Goal: Information Seeking & Learning: Learn about a topic

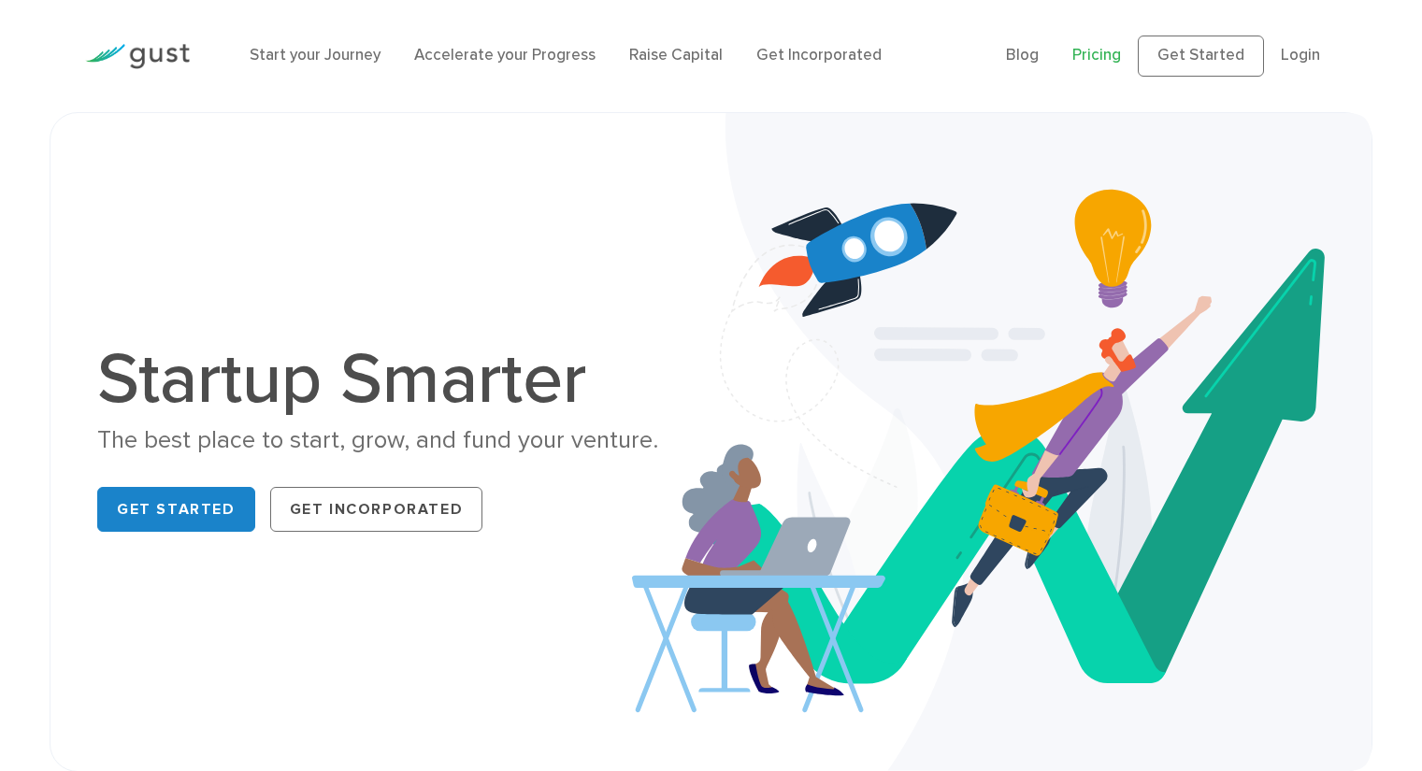
click at [1109, 51] on link "Pricing" at bounding box center [1096, 55] width 49 height 19
click at [660, 56] on link "Raise Capital" at bounding box center [675, 55] width 93 height 19
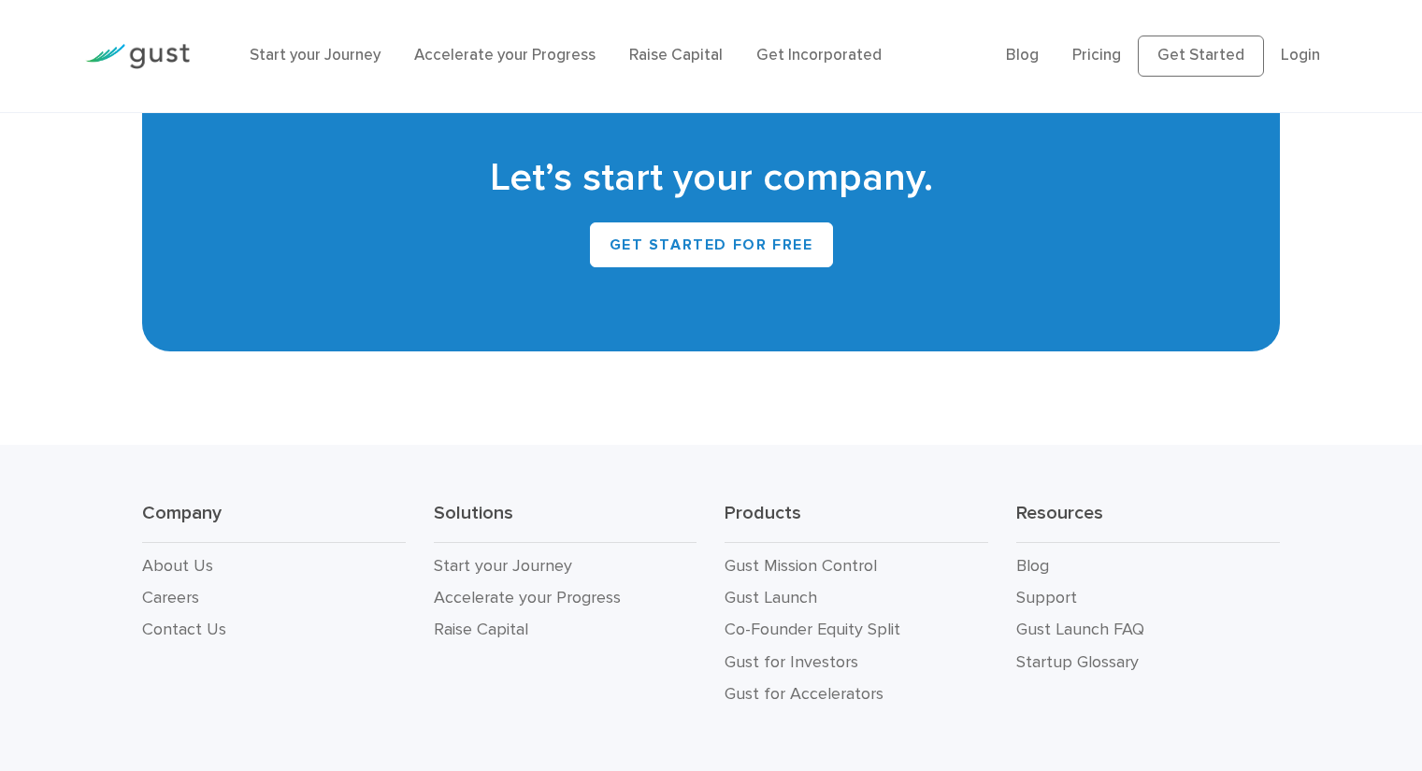
scroll to position [8558, 0]
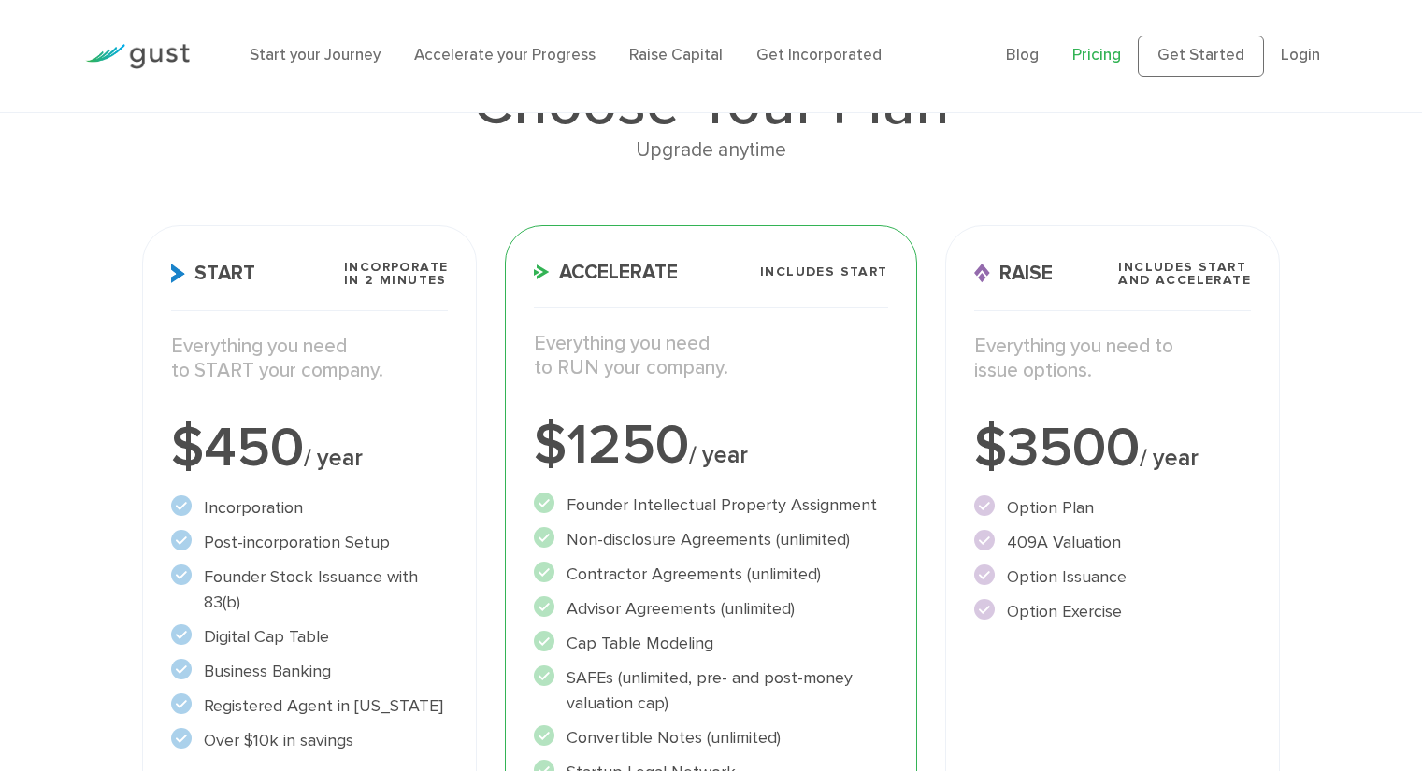
scroll to position [169, 0]
click at [349, 342] on p "Everything you need to START your company." at bounding box center [310, 359] width 278 height 50
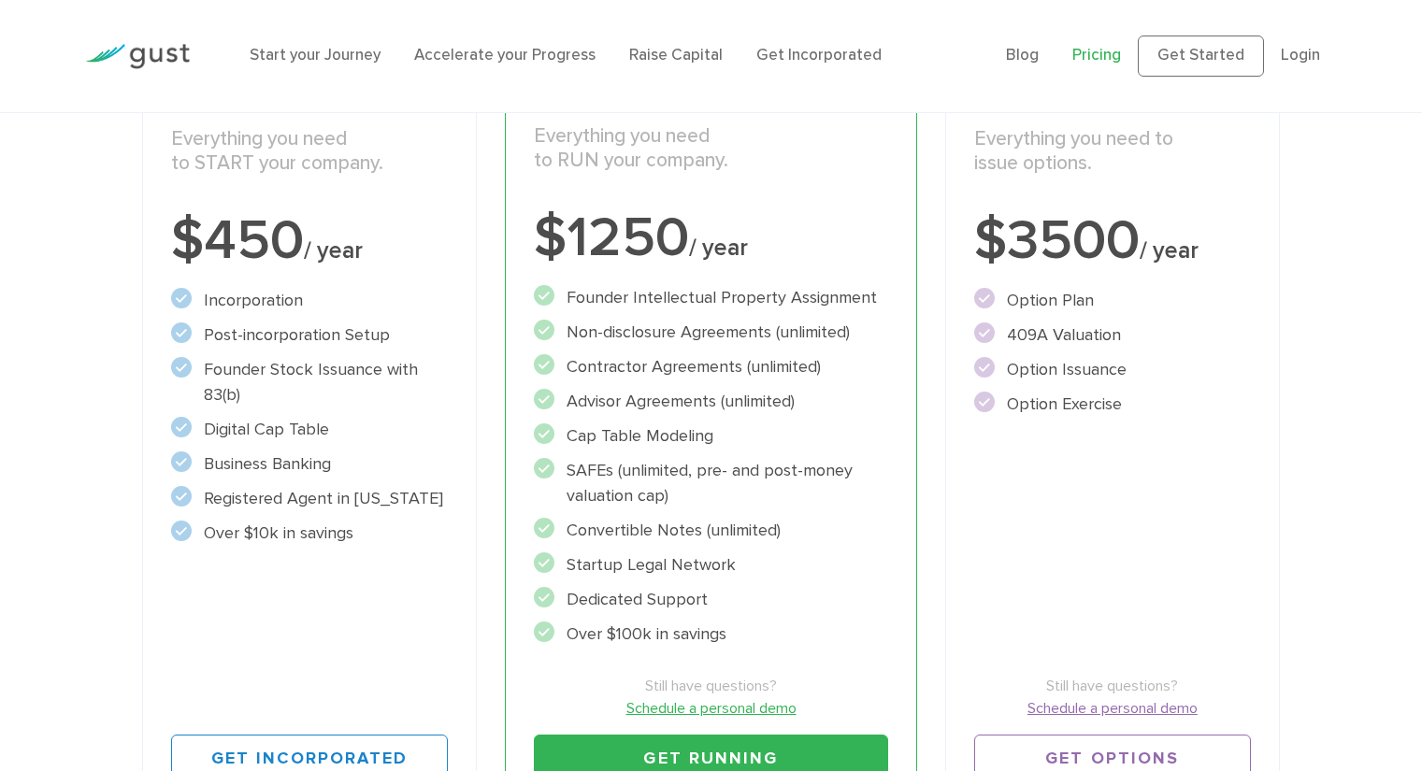
scroll to position [378, 0]
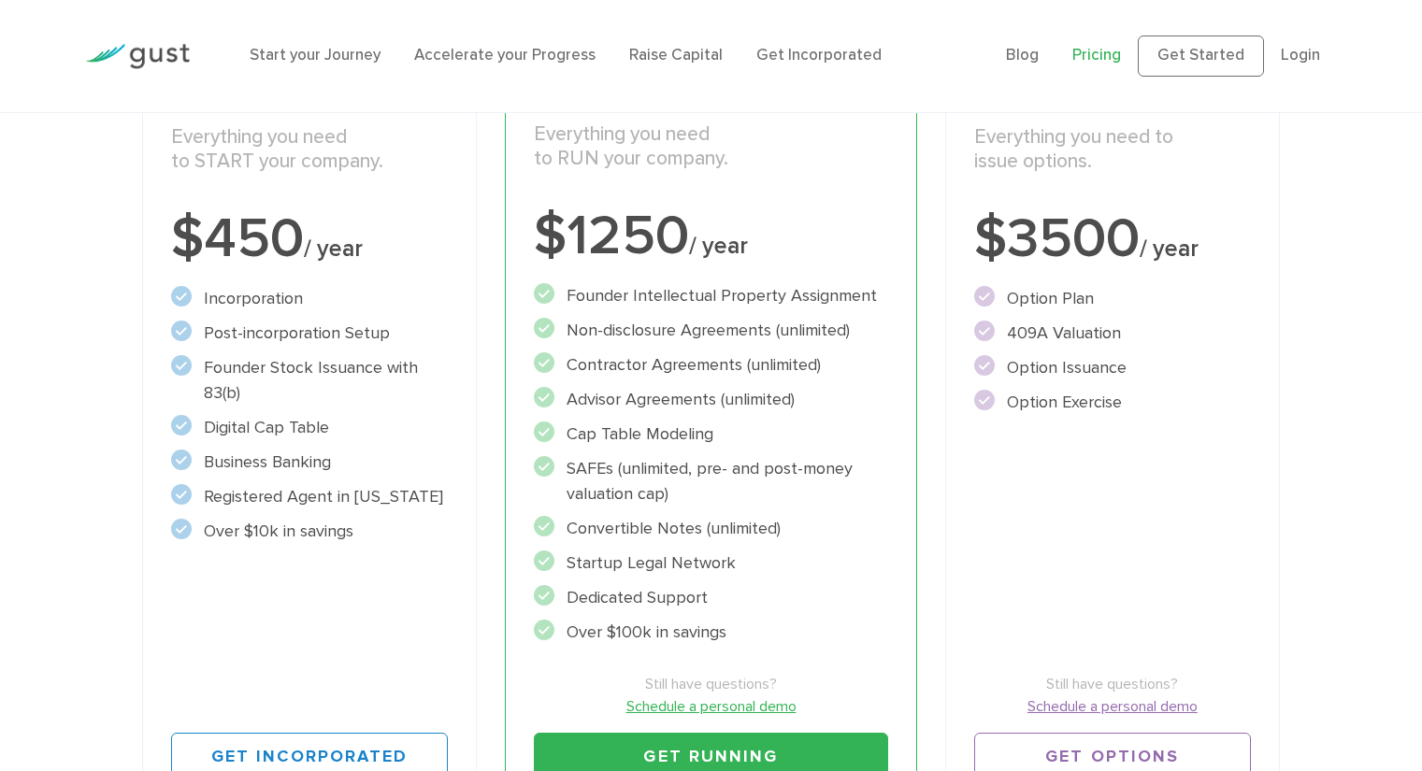
drag, startPoint x: 194, startPoint y: 286, endPoint x: 379, endPoint y: 541, distance: 315.2
click at [379, 541] on ul "Incorporation" at bounding box center [310, 415] width 278 height 258
click at [379, 541] on li "Over $10k in savings" at bounding box center [310, 531] width 278 height 25
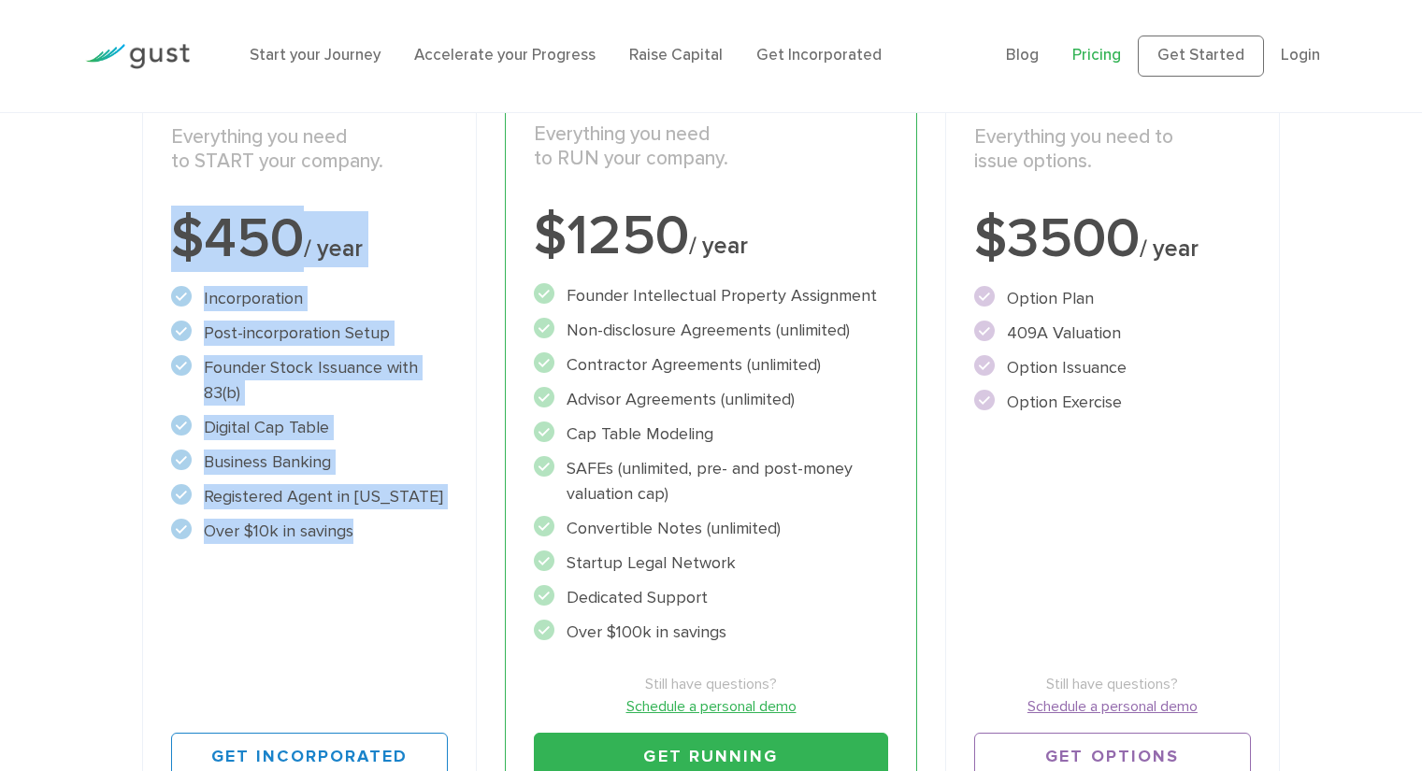
drag, startPoint x: 379, startPoint y: 541, endPoint x: 179, endPoint y: 222, distance: 376.3
click at [179, 222] on div "Start Incorporate in 2 Minutes Everything you need to START your company. $450 …" at bounding box center [310, 416] width 336 height 800
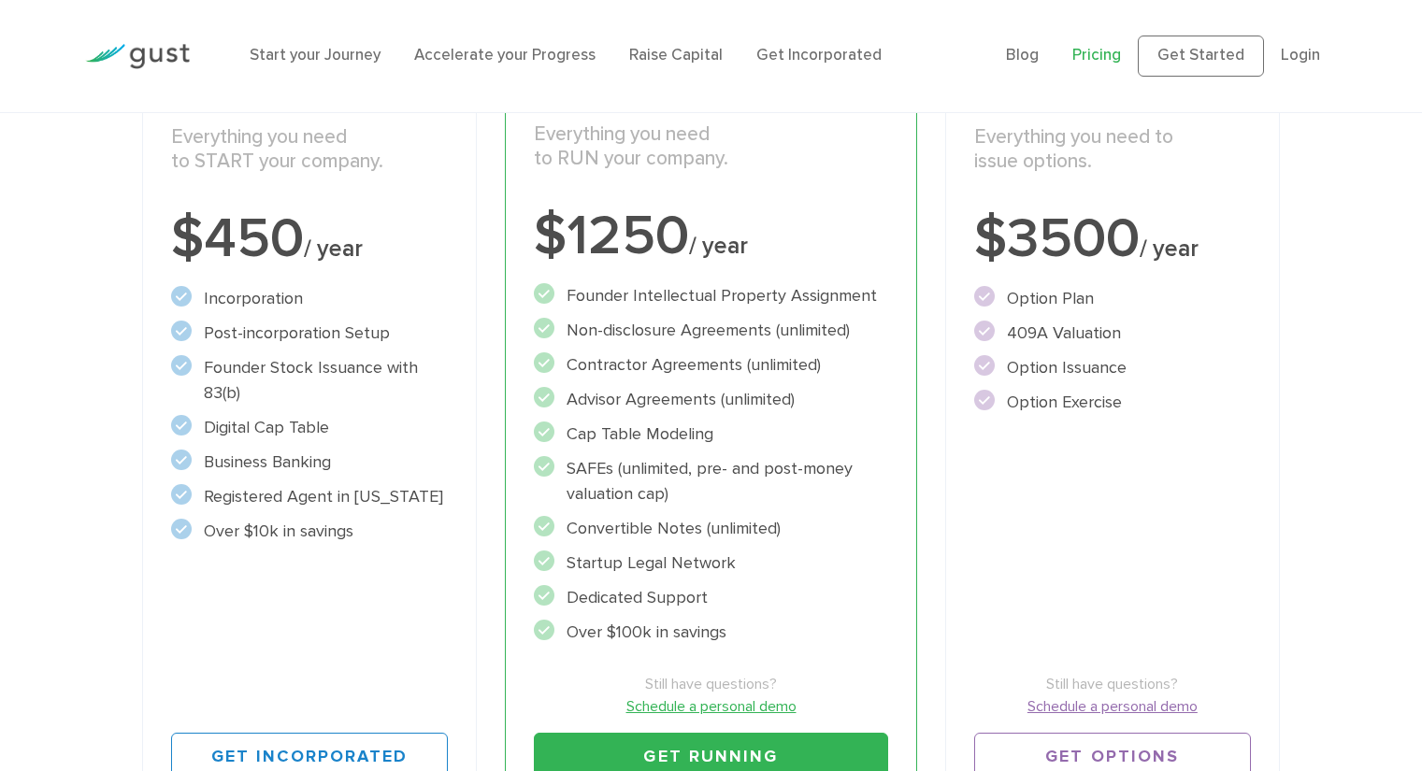
click at [117, 153] on div "Choose Your Plan Upgrade anytime Start Incorporate in 2 Minutes Everything you …" at bounding box center [711, 305] width 1422 height 1048
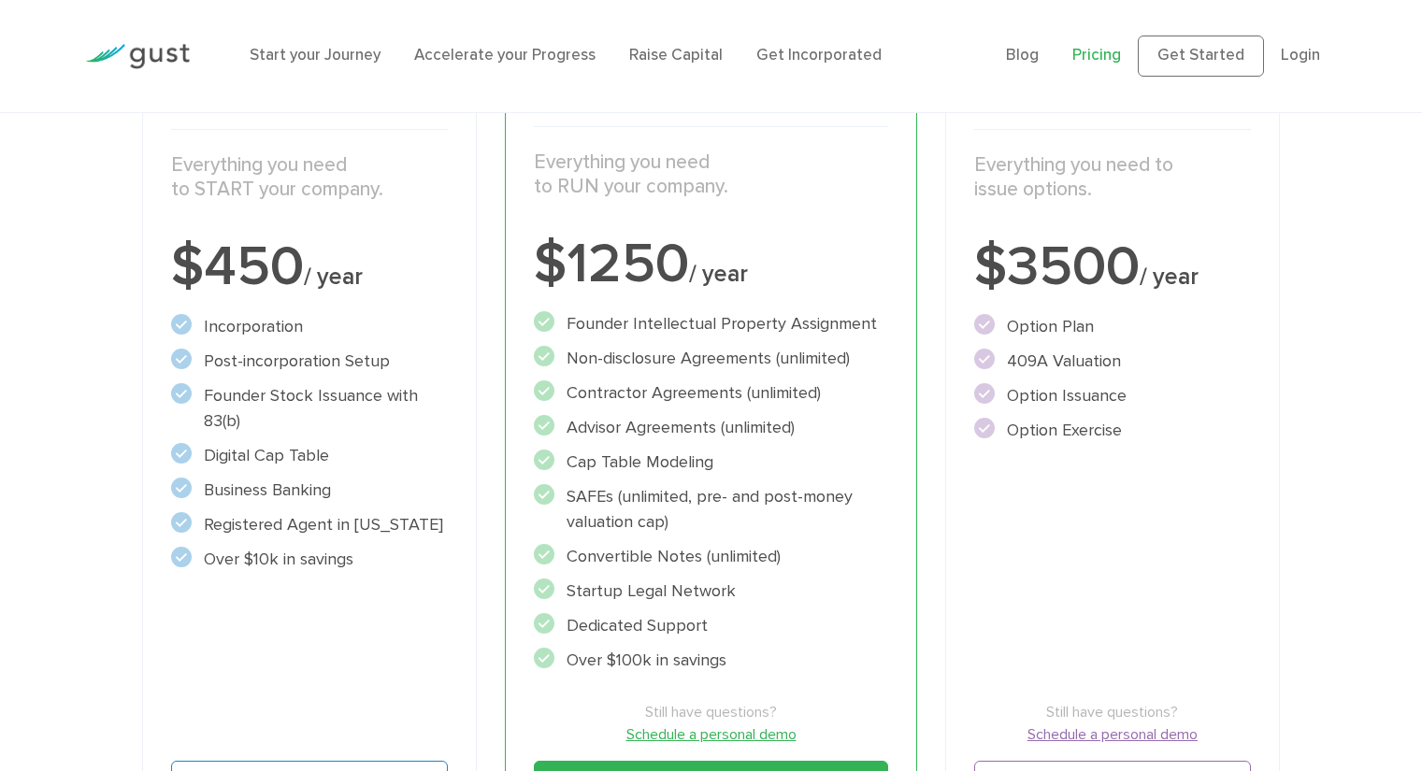
scroll to position [350, 0]
drag, startPoint x: 526, startPoint y: 207, endPoint x: 796, endPoint y: 644, distance: 514.1
click at [796, 644] on div "Accelerate Includes START Everything you need to RUN your company. $1250 / year…" at bounding box center [710, 443] width 411 height 800
click at [796, 644] on ul "Founder Intellectual Property Assignment" at bounding box center [710, 491] width 353 height 362
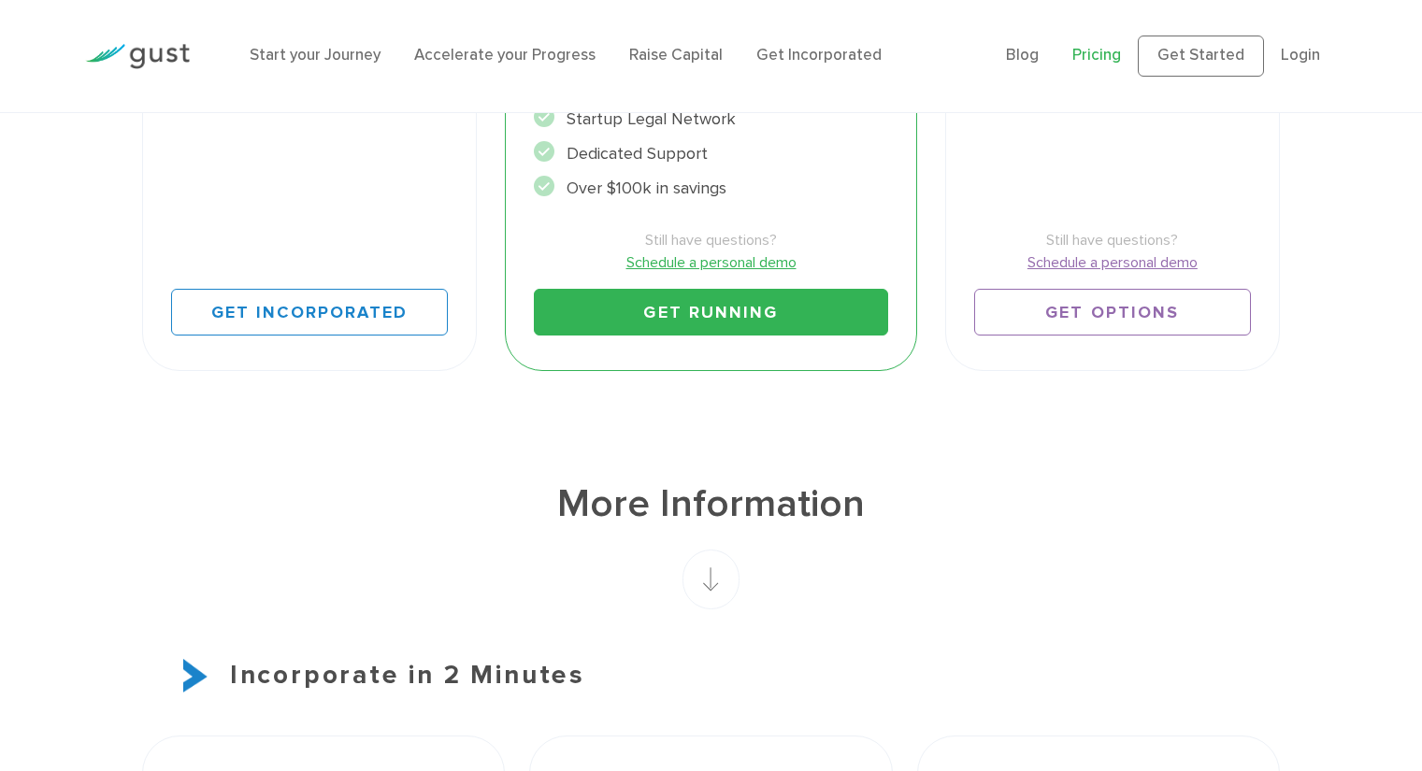
scroll to position [0, 0]
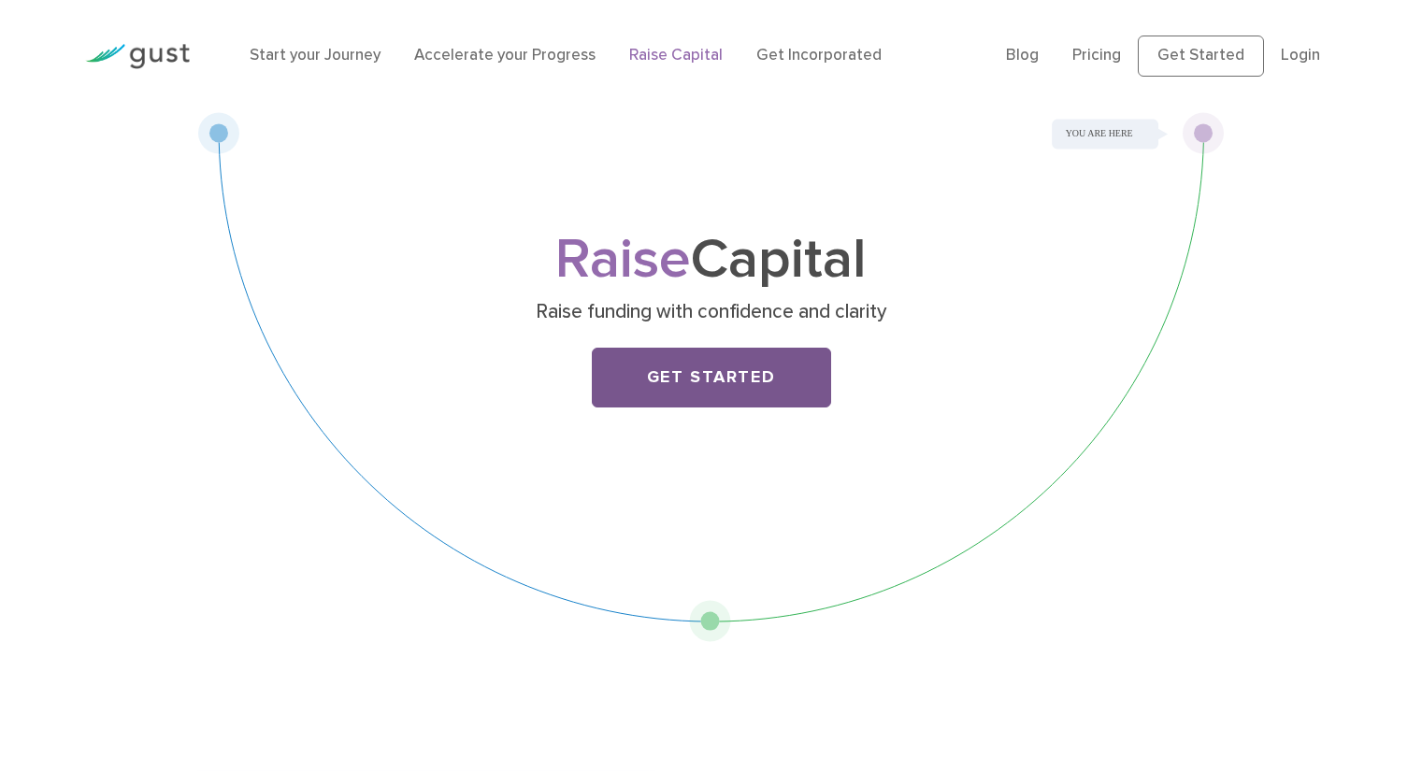
click at [708, 359] on link "Get Started" at bounding box center [711, 378] width 239 height 60
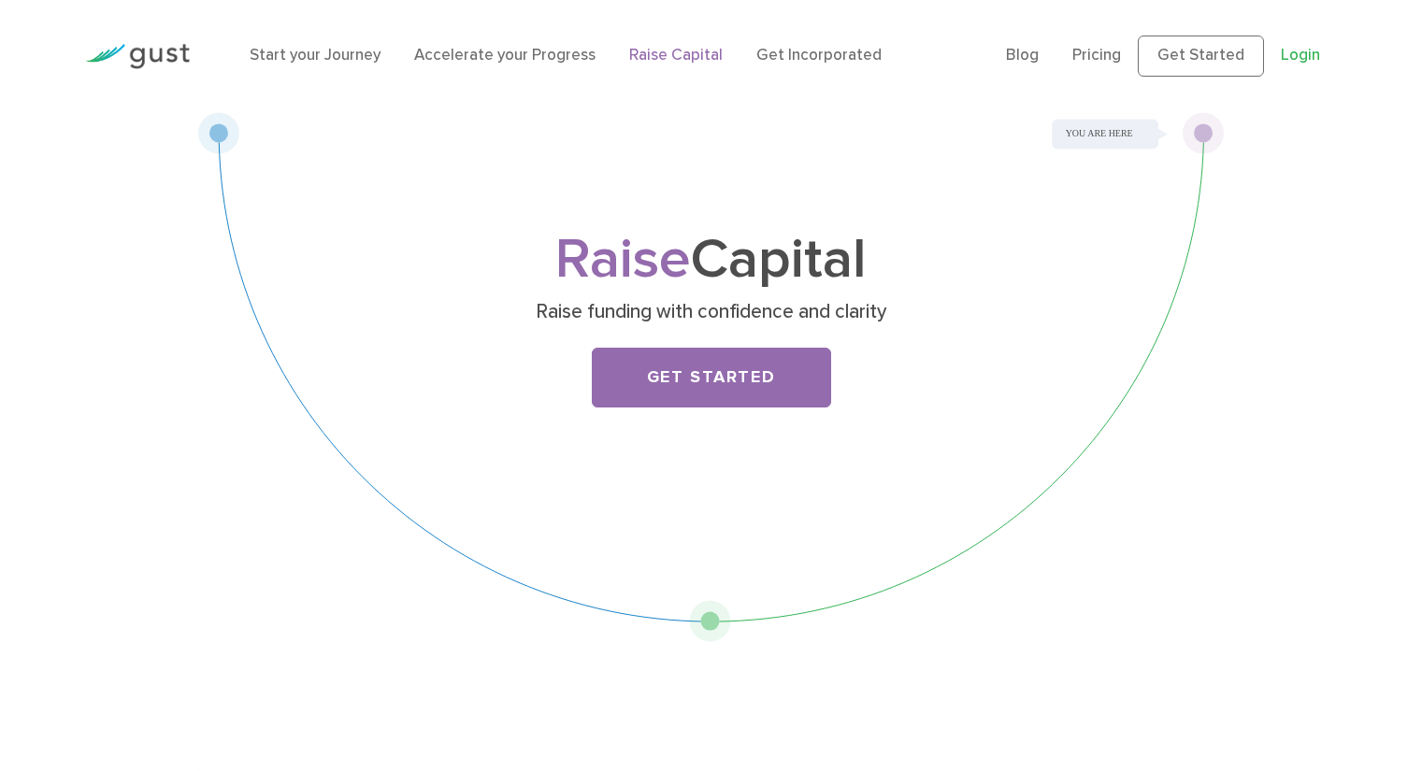
click at [1296, 54] on link "Login" at bounding box center [1299, 55] width 39 height 19
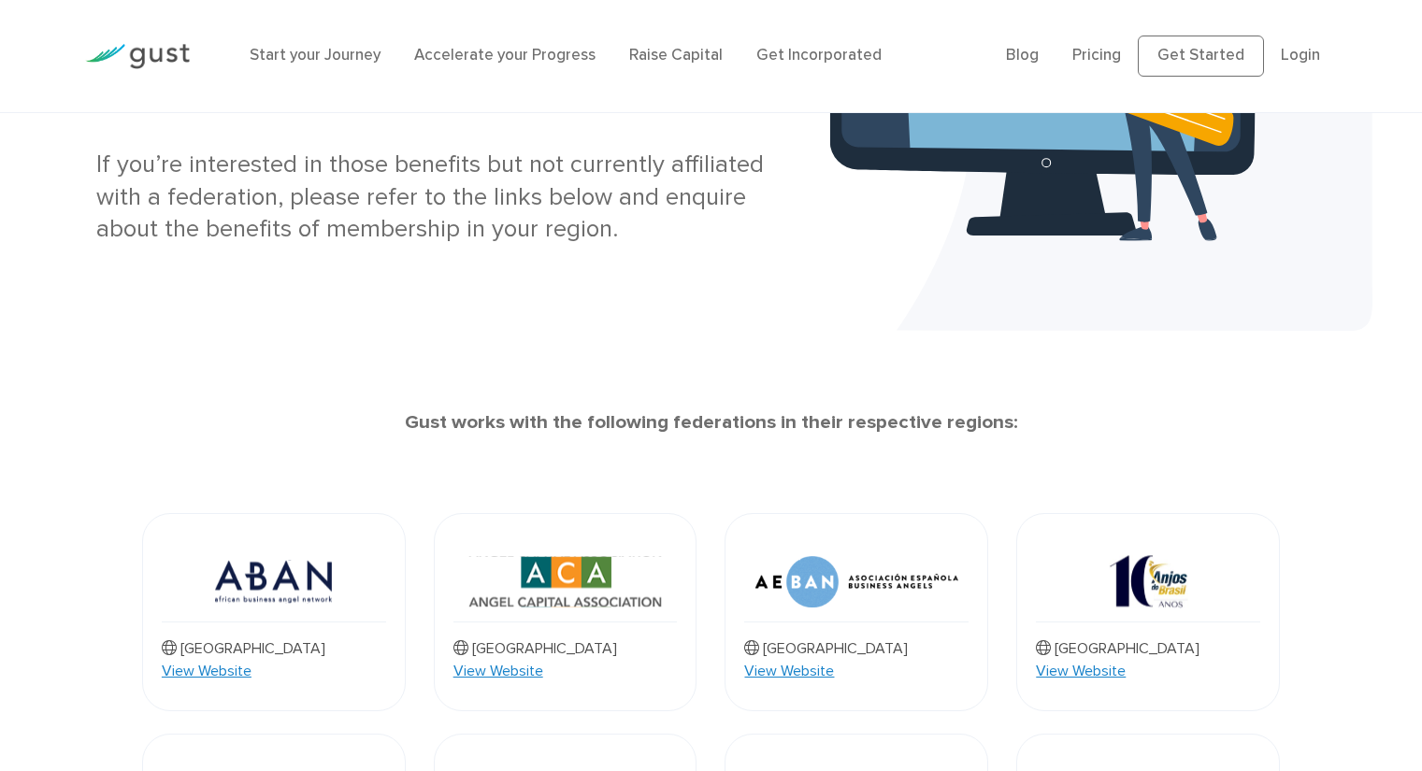
scroll to position [370, 0]
